Goal: Communication & Community: Answer question/provide support

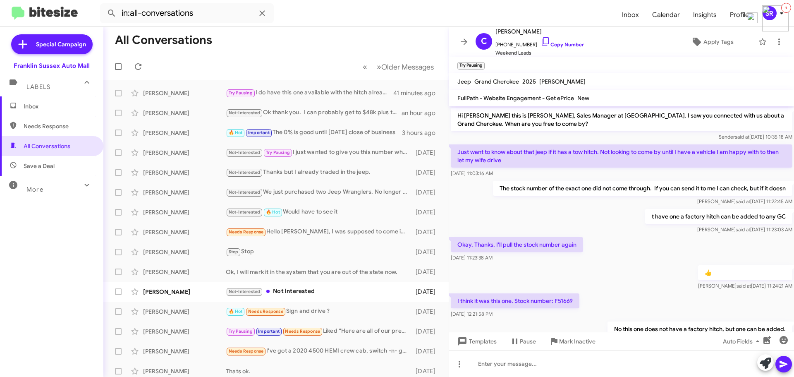
scroll to position [93, 0]
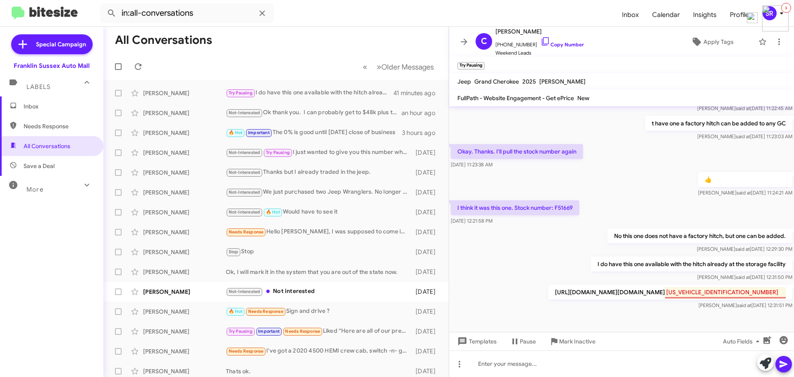
click at [61, 126] on span "Needs Response" at bounding box center [59, 126] width 70 height 8
type input "in:needs-response"
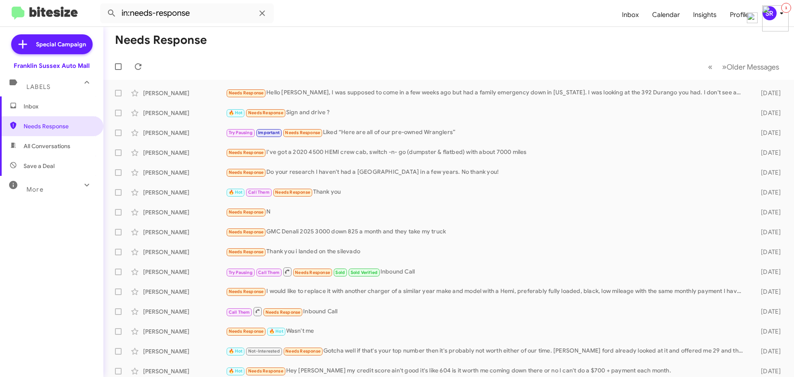
click at [38, 103] on span "Inbox" at bounding box center [59, 106] width 70 height 8
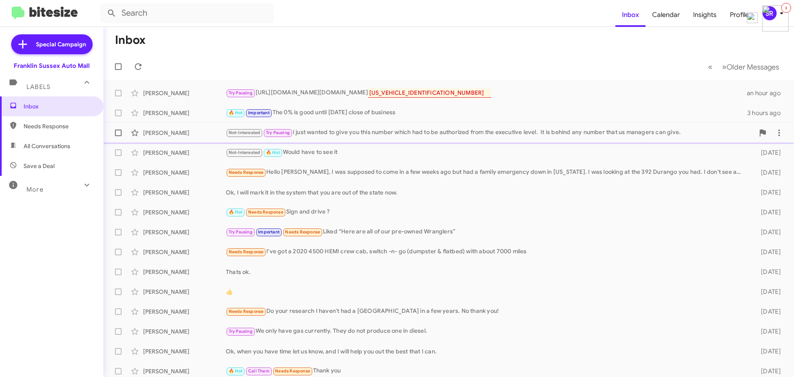
click at [459, 126] on div "[PERSON_NAME] Not-Interested Try Pausing I just wanted to give you this number …" at bounding box center [448, 132] width 677 height 17
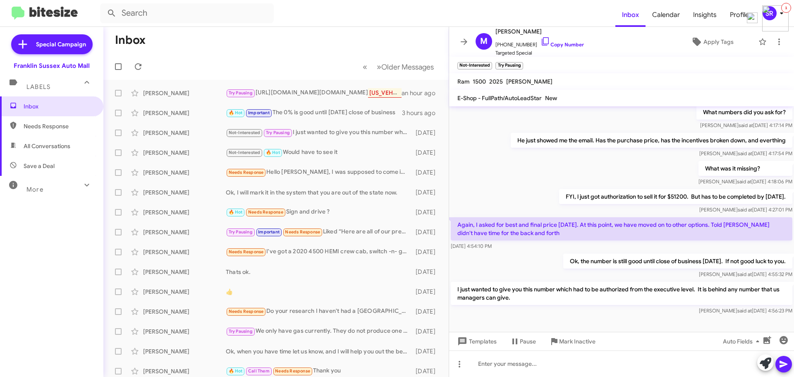
scroll to position [509, 0]
